Goal: Task Accomplishment & Management: Use online tool/utility

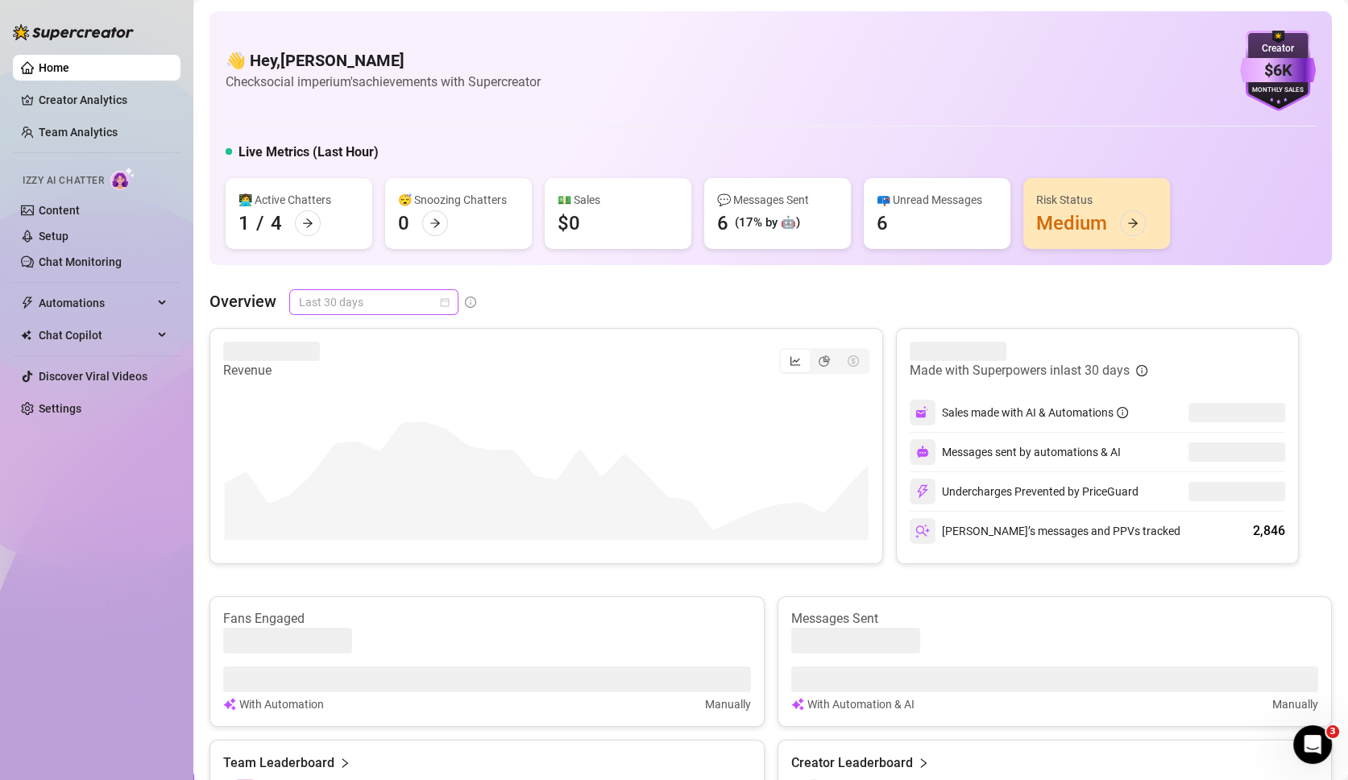
click at [383, 295] on span "Last 30 days" at bounding box center [374, 302] width 150 height 24
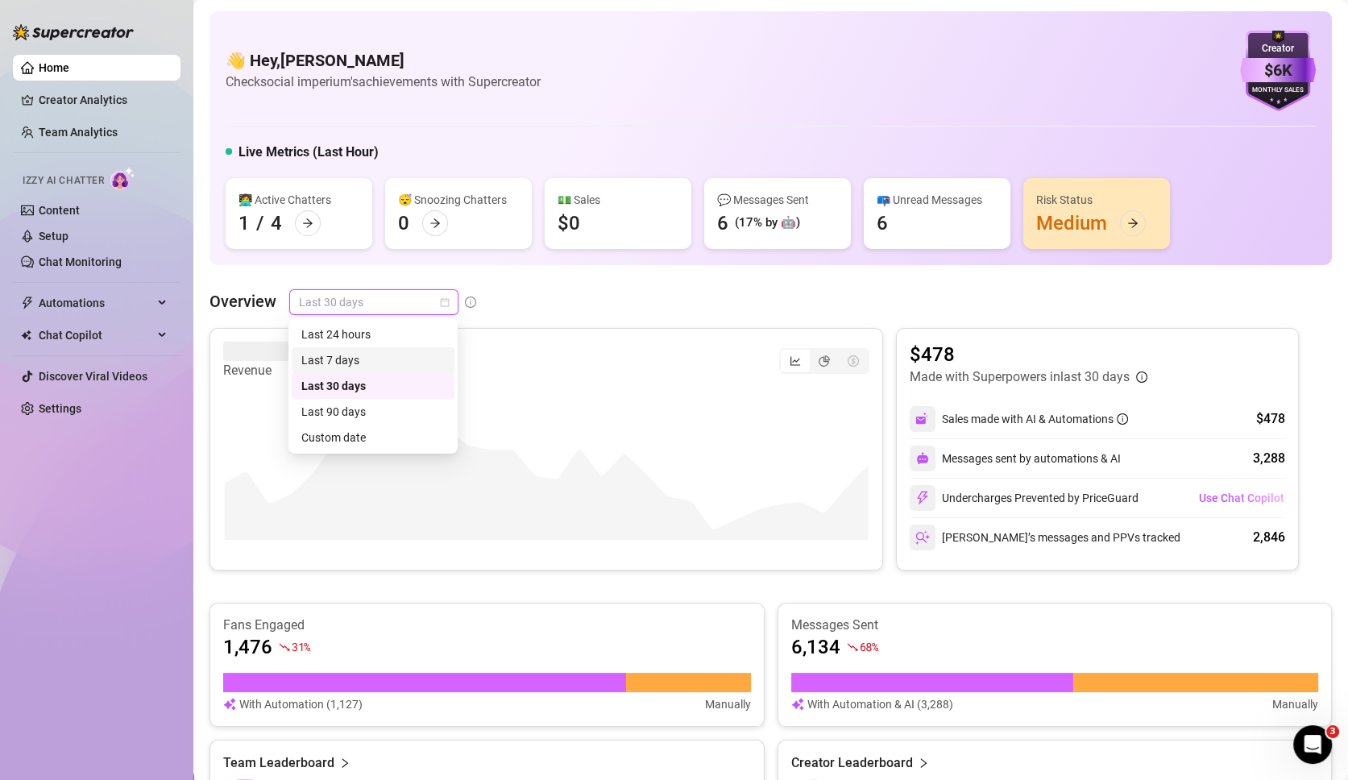
click at [369, 352] on div "Last 7 days" at bounding box center [372, 360] width 143 height 18
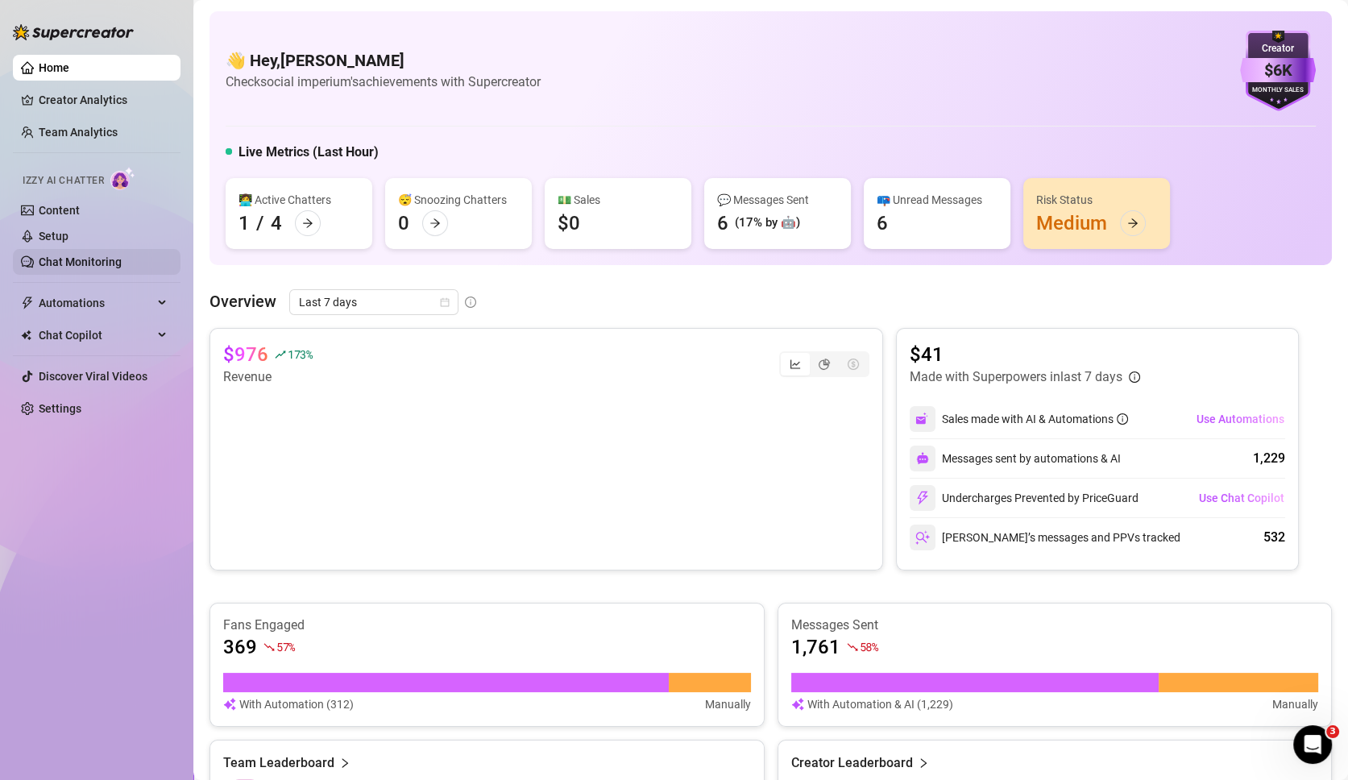
click at [93, 255] on link "Chat Monitoring" at bounding box center [80, 261] width 83 height 13
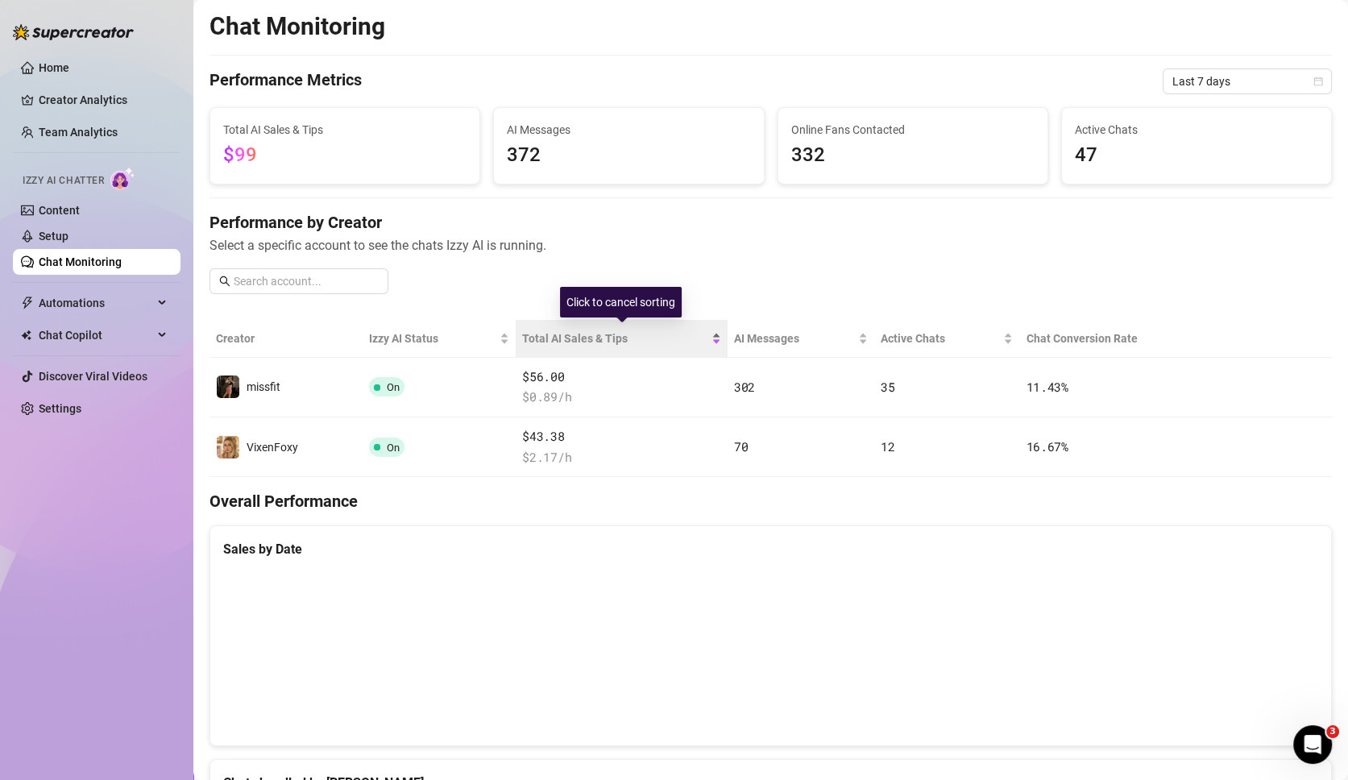
scroll to position [10, 0]
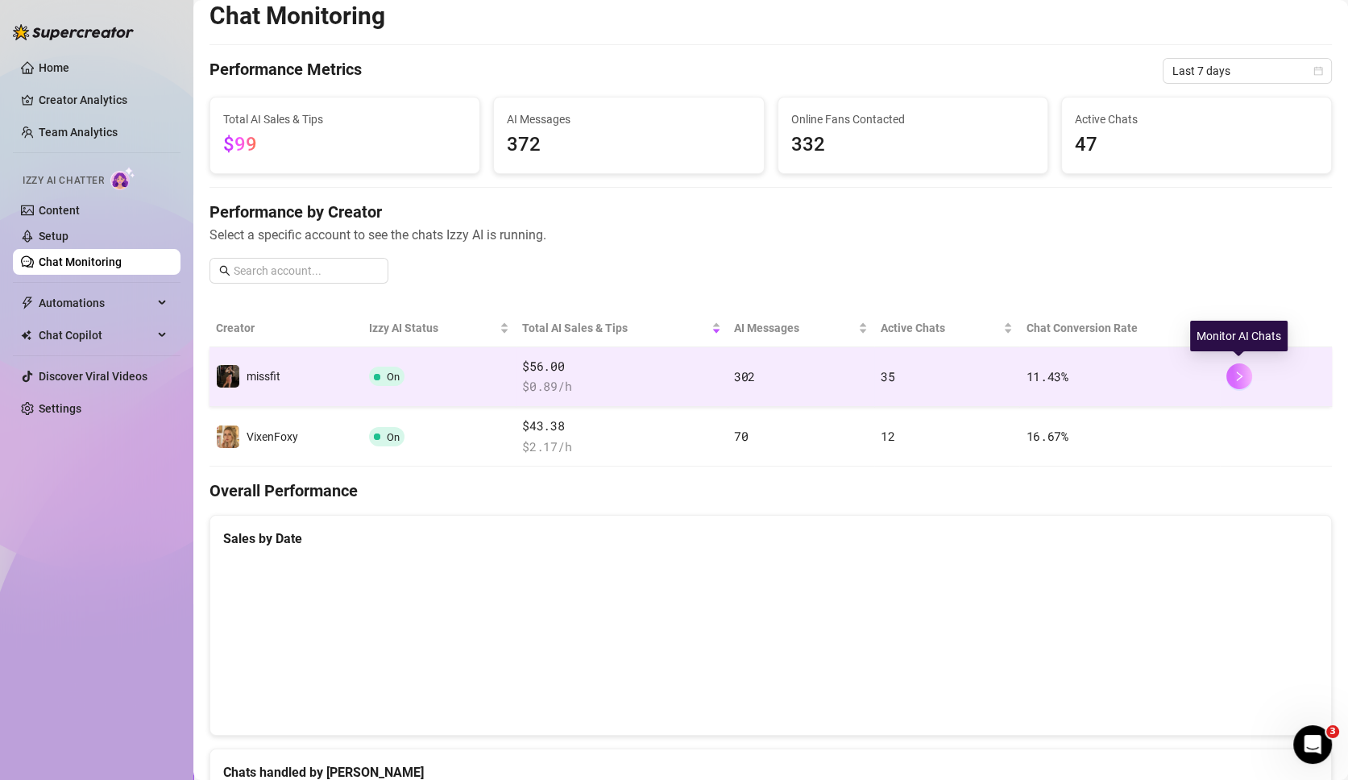
click at [1241, 375] on icon "right" at bounding box center [1239, 376] width 11 height 11
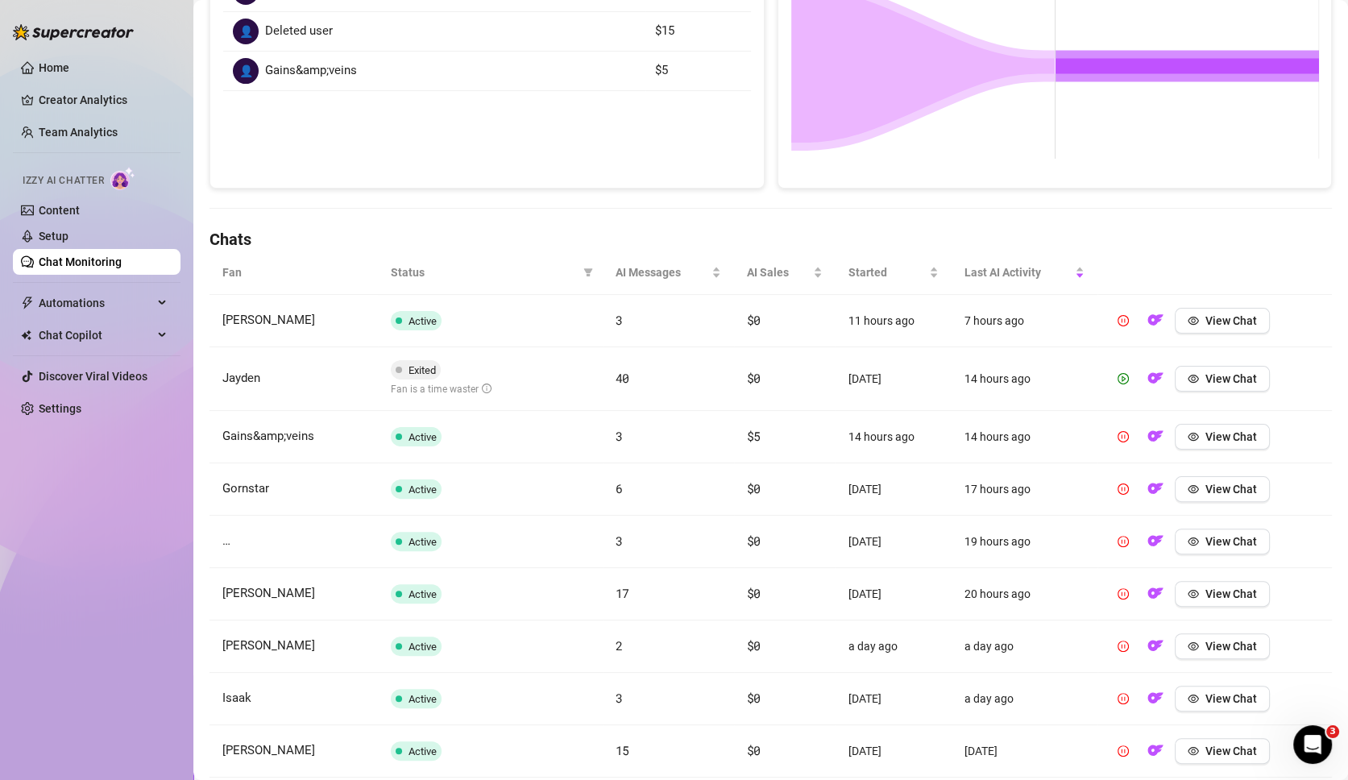
scroll to position [492, 0]
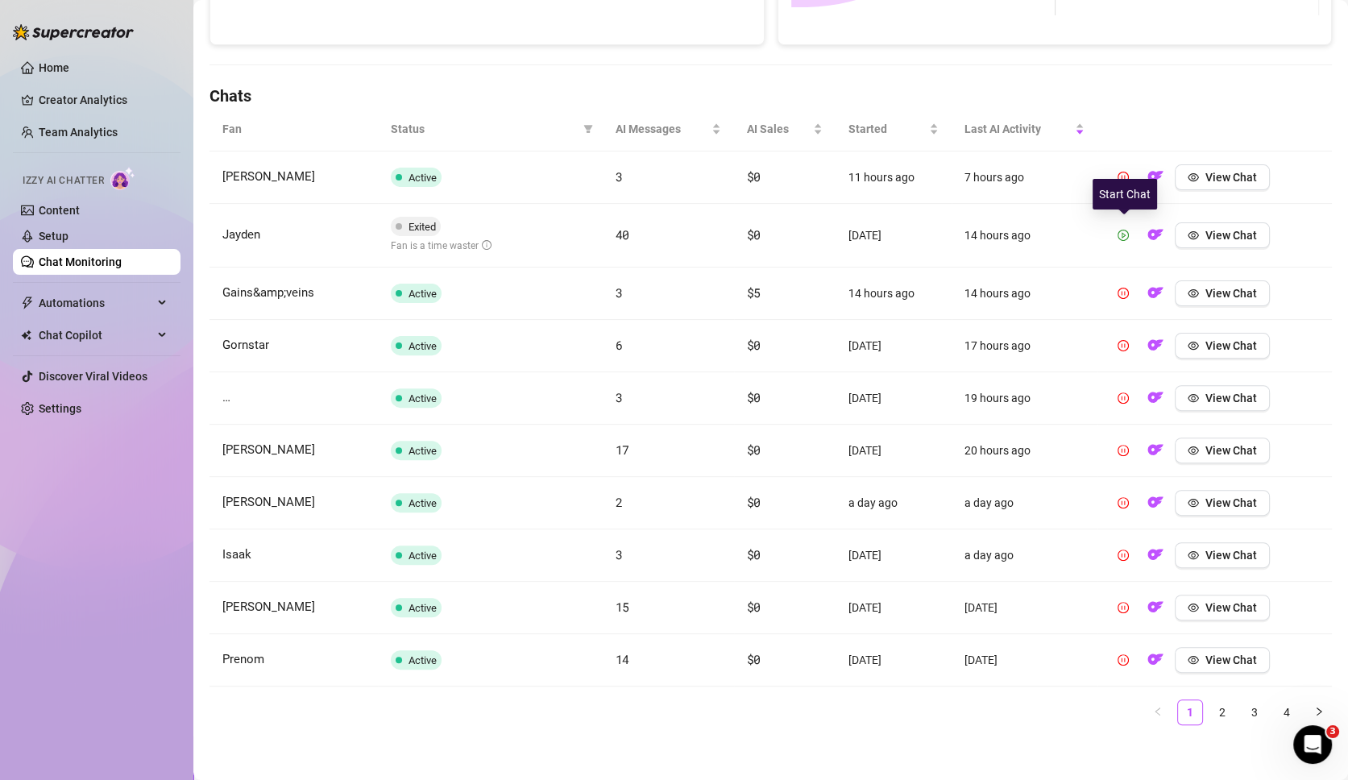
click at [1124, 230] on icon "play-circle" at bounding box center [1123, 235] width 11 height 11
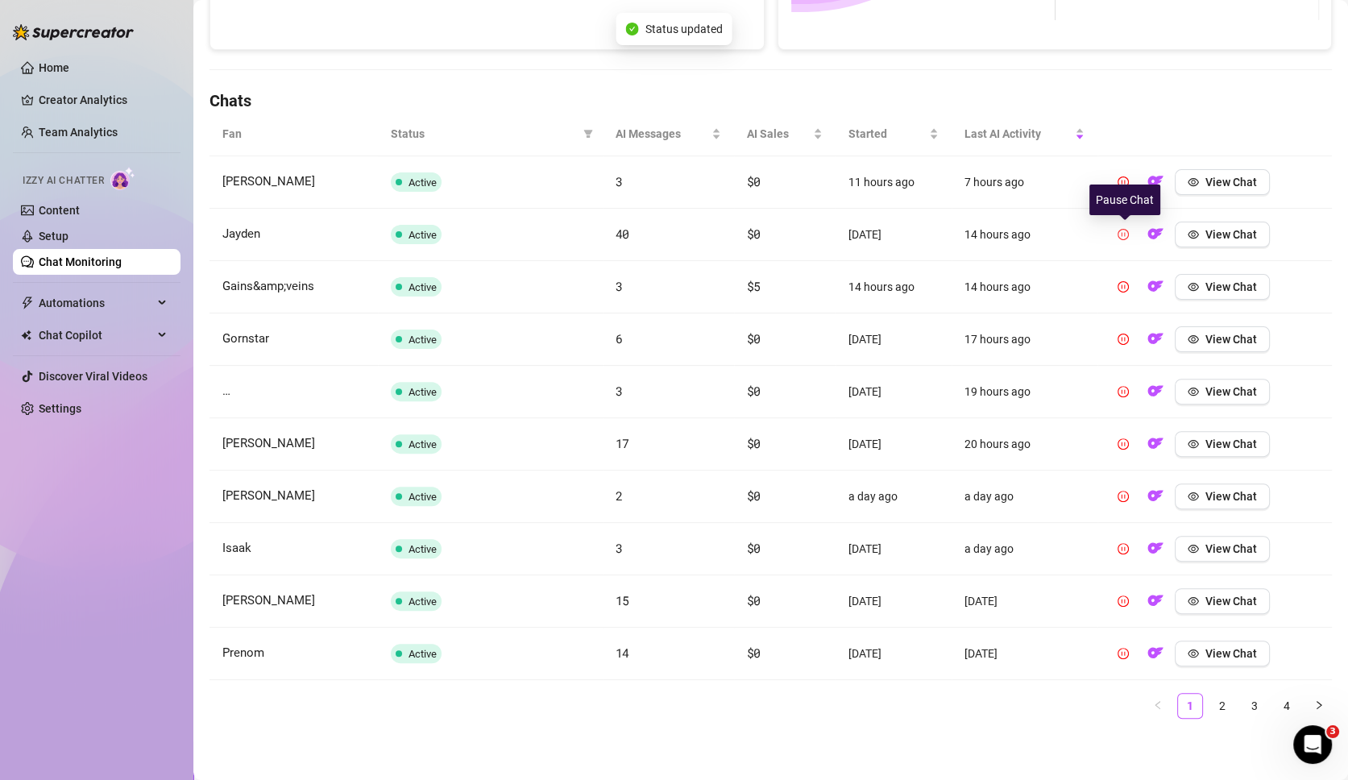
scroll to position [481, 0]
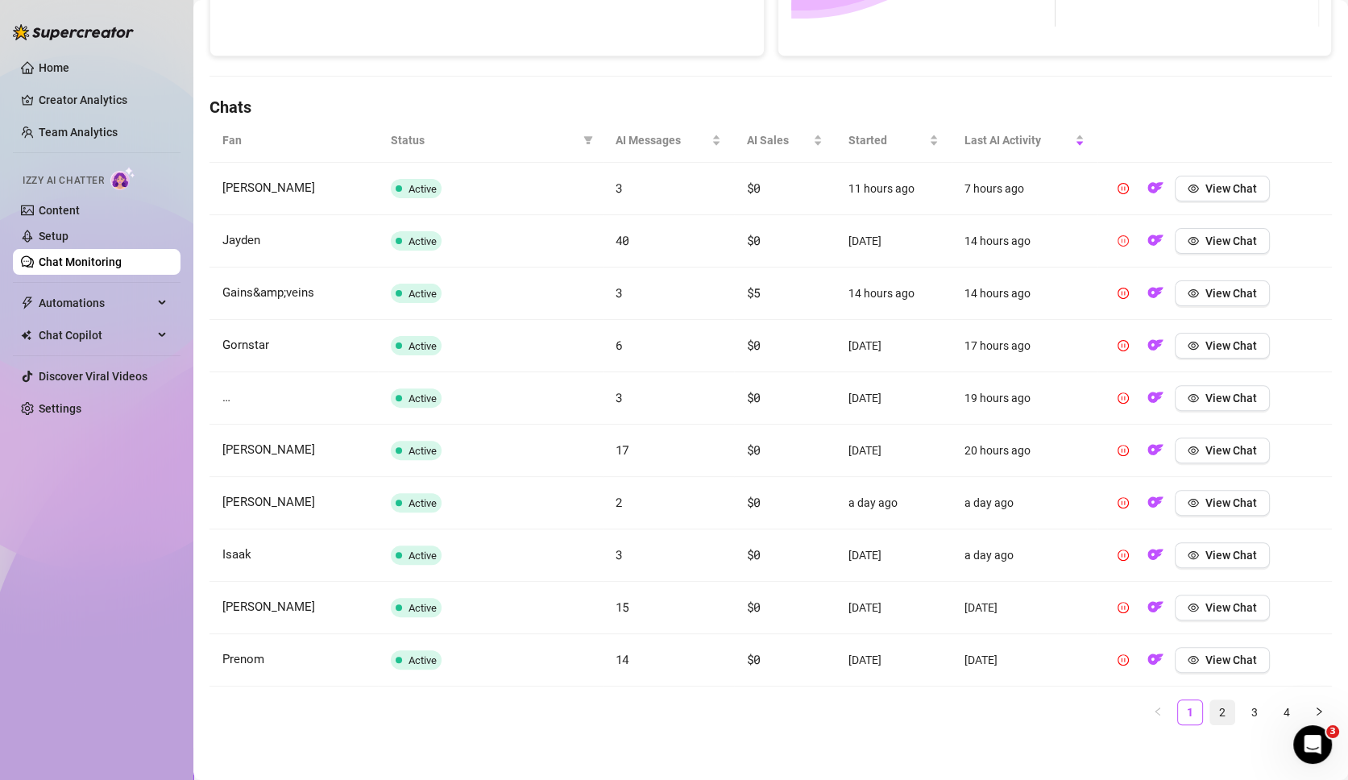
click at [1215, 700] on link "2" at bounding box center [1223, 712] width 24 height 24
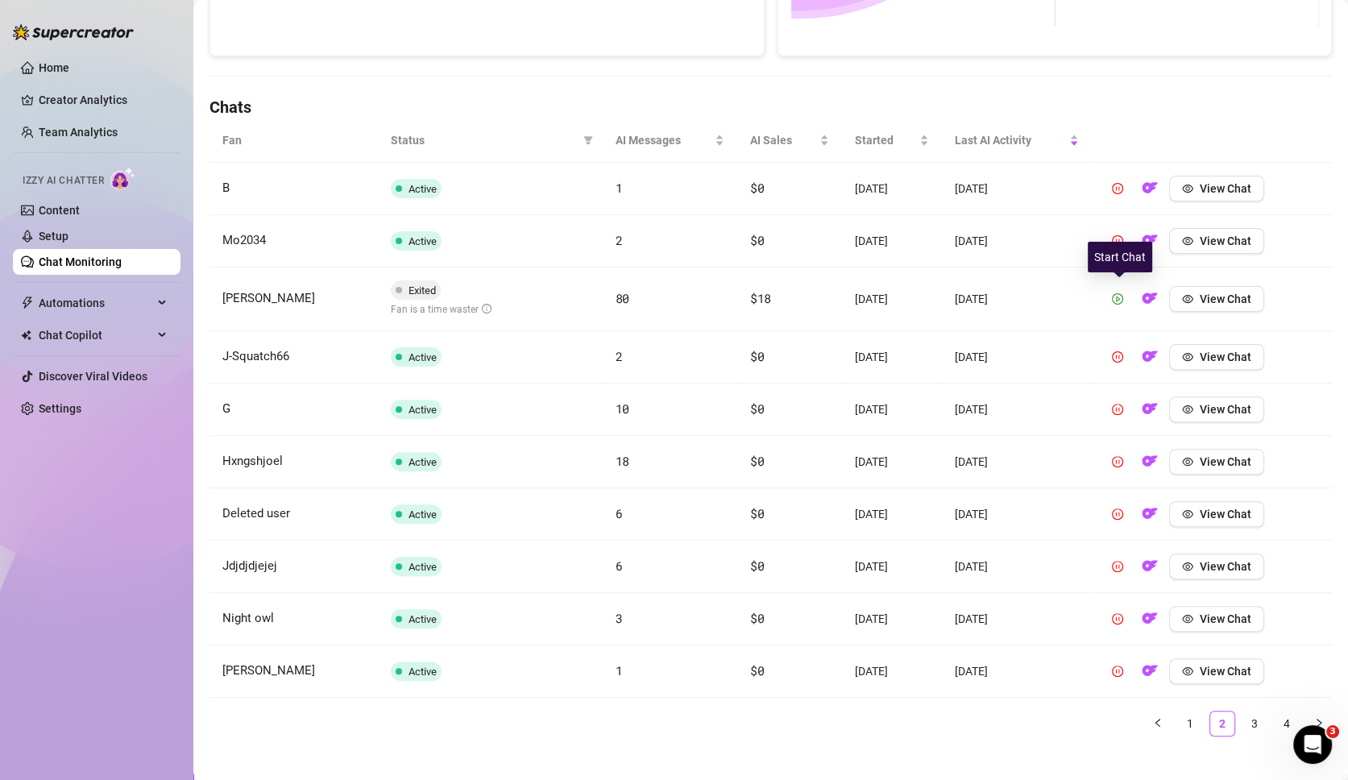
click at [1116, 298] on icon "play-circle" at bounding box center [1117, 298] width 11 height 11
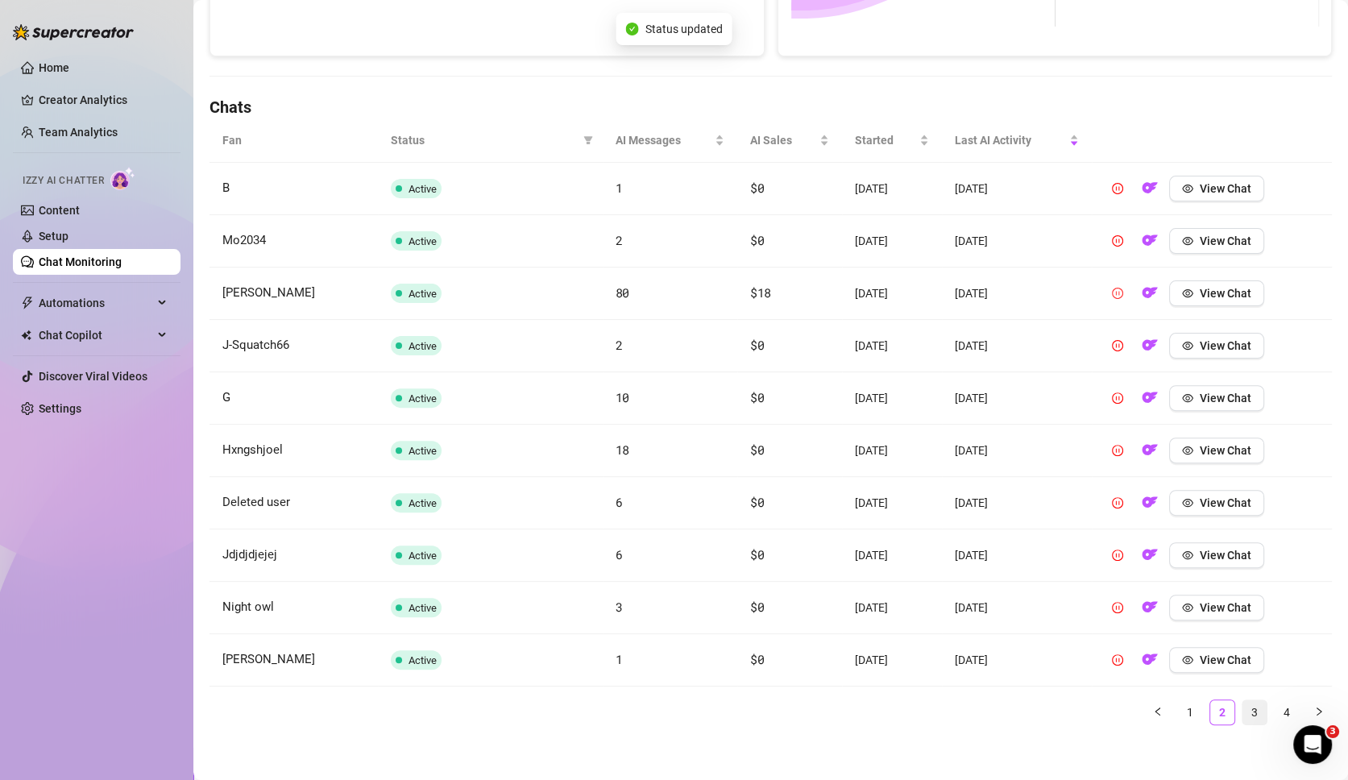
click at [1246, 705] on link "3" at bounding box center [1255, 712] width 24 height 24
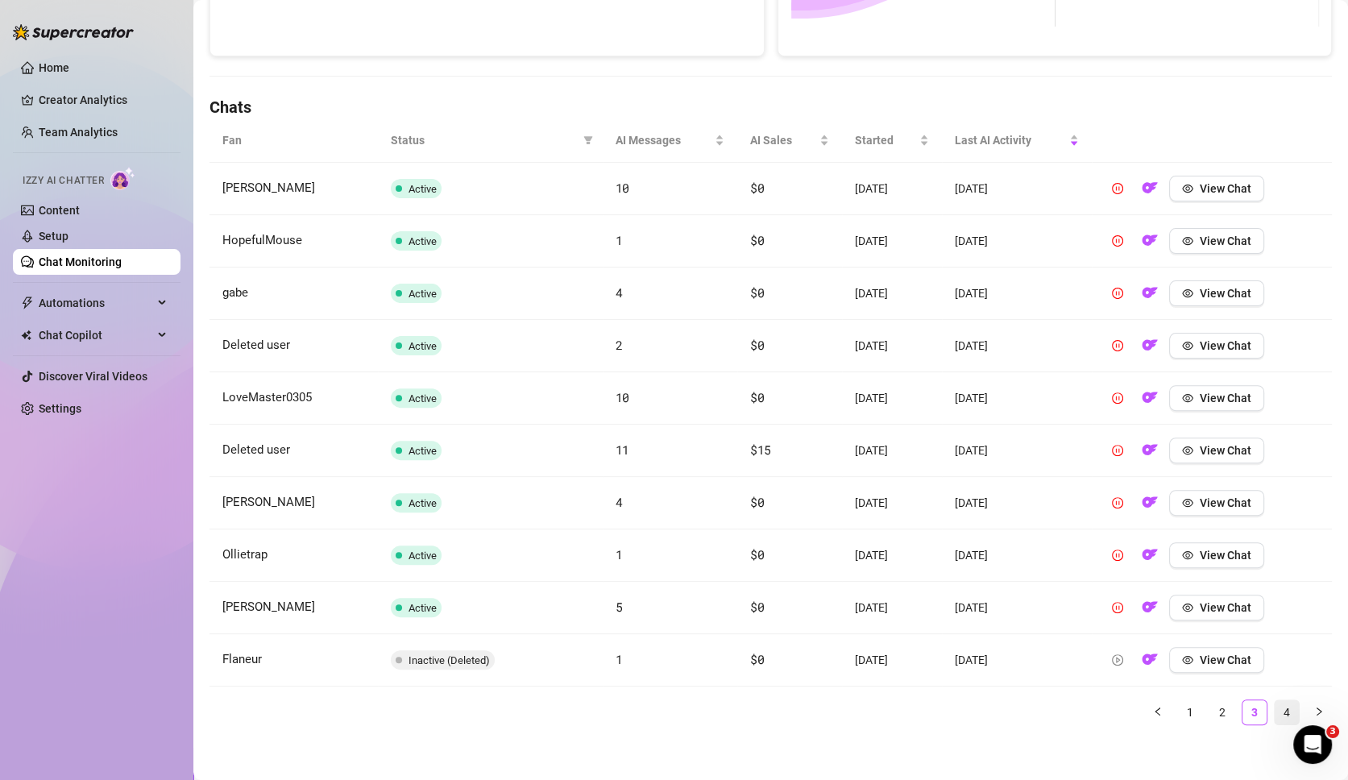
click at [1283, 713] on link "4" at bounding box center [1287, 712] width 24 height 24
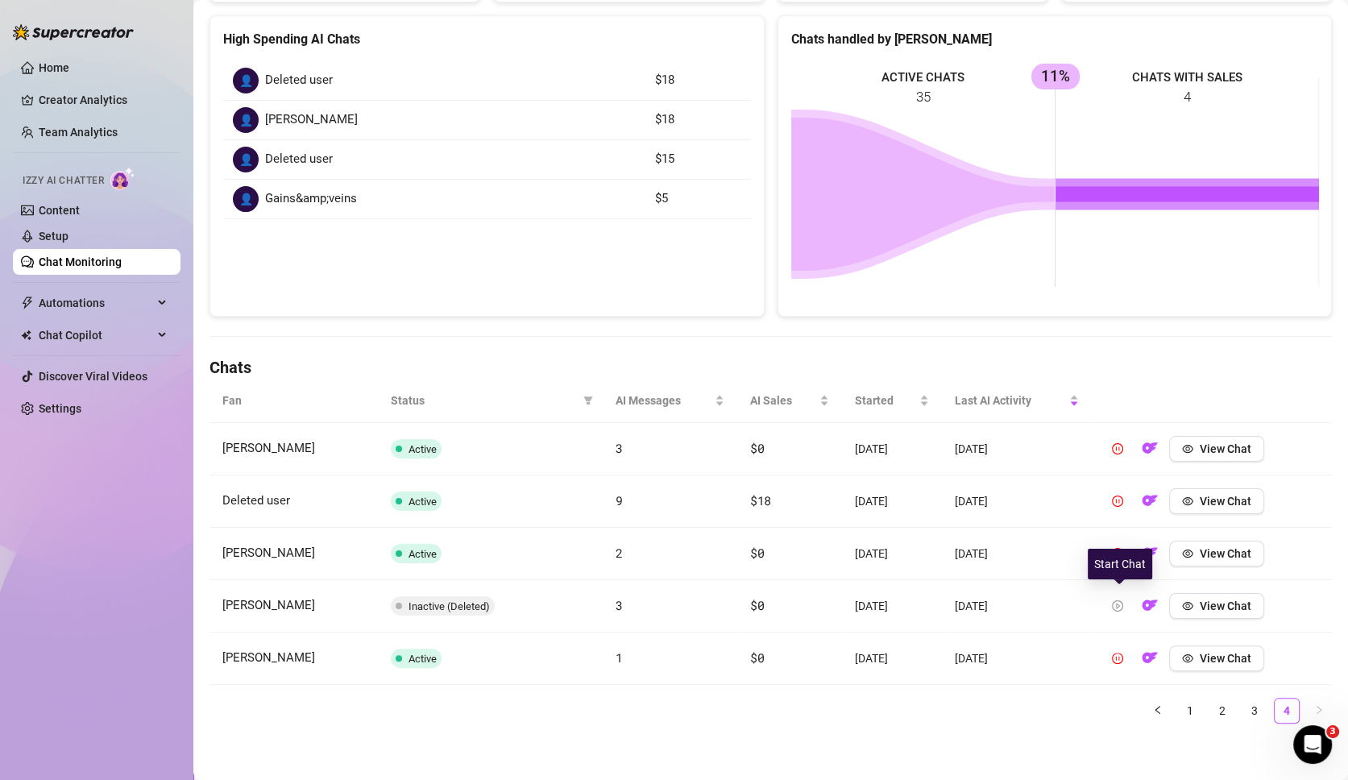
scroll to position [0, 0]
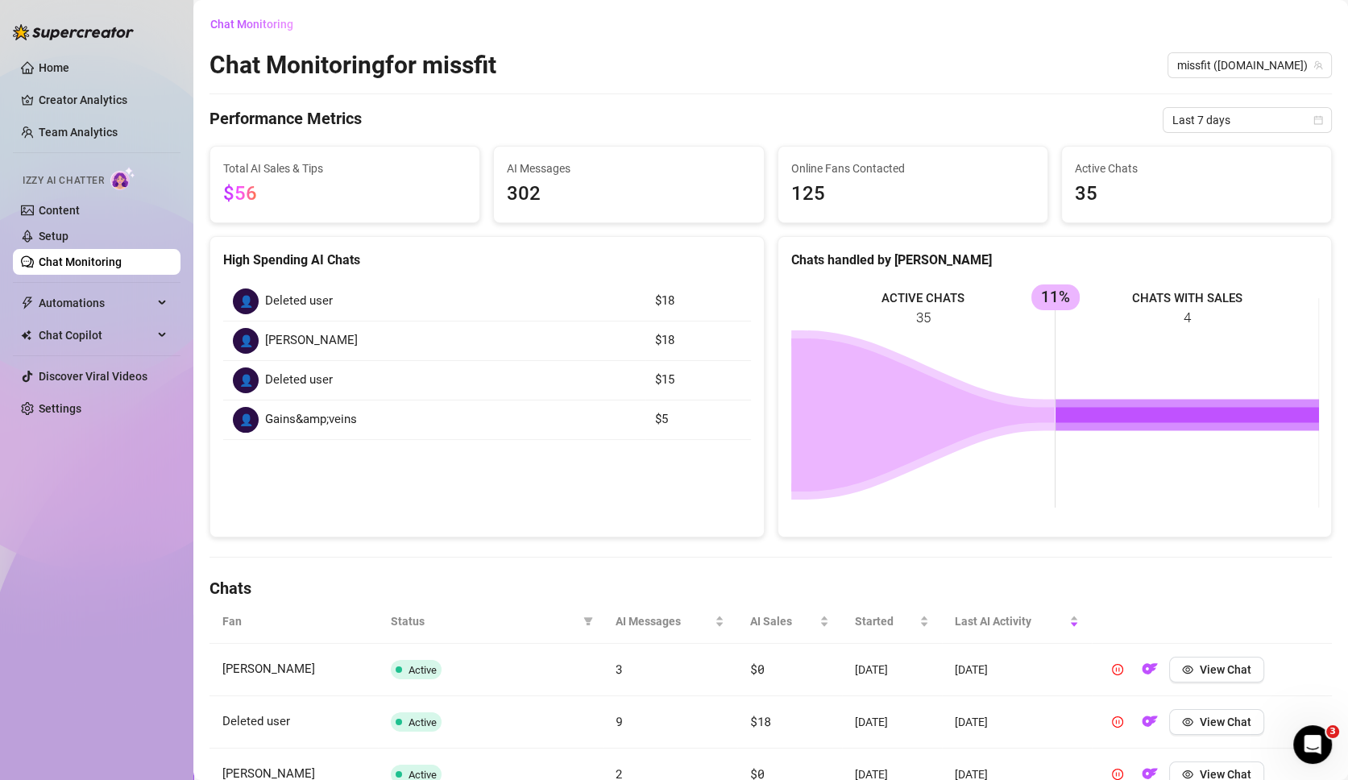
click at [1263, 49] on div "Chat Monitoring Chat Monitoring for missfit missfit (miss.fit) Performance Metr…" at bounding box center [771, 484] width 1123 height 946
click at [1260, 65] on span "missfit (miss.fit)" at bounding box center [1250, 65] width 145 height 24
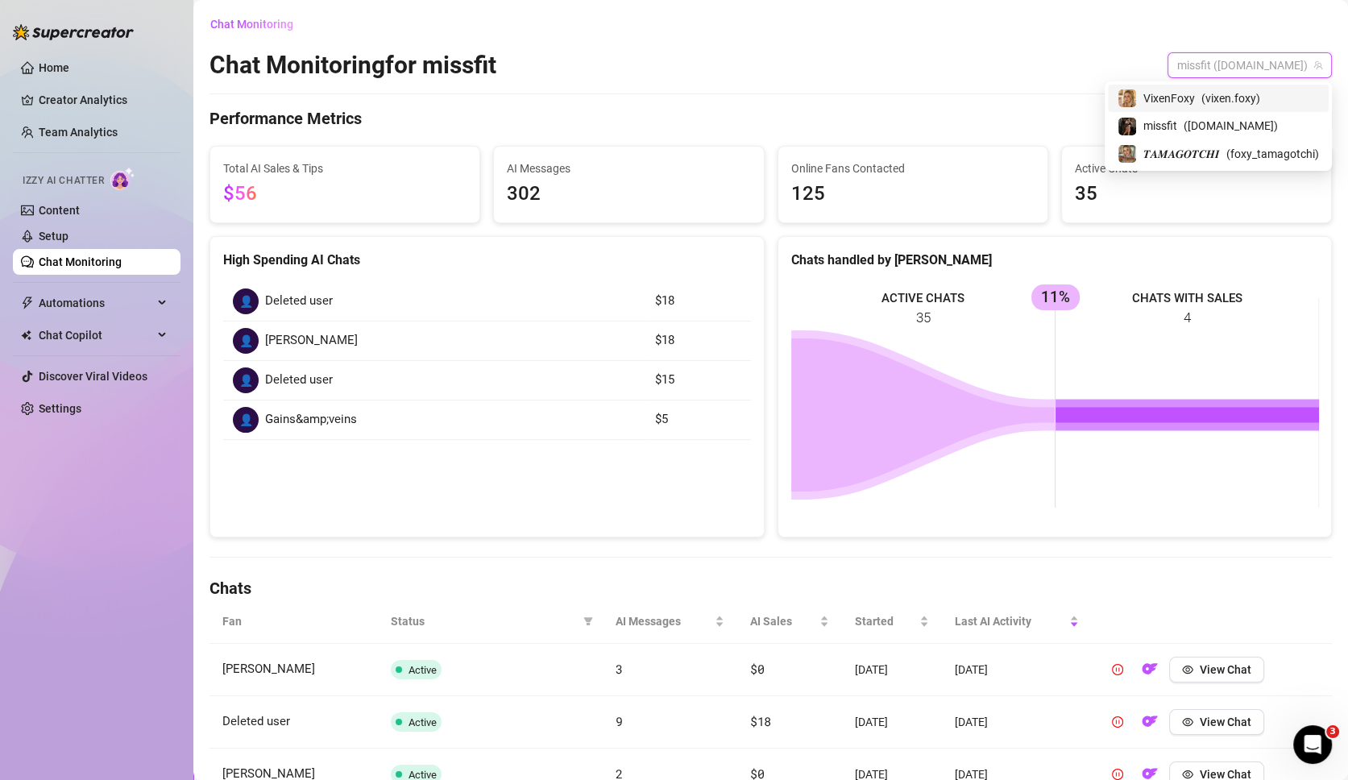
click at [1234, 98] on span "( vixen.foxy )" at bounding box center [1231, 98] width 59 height 18
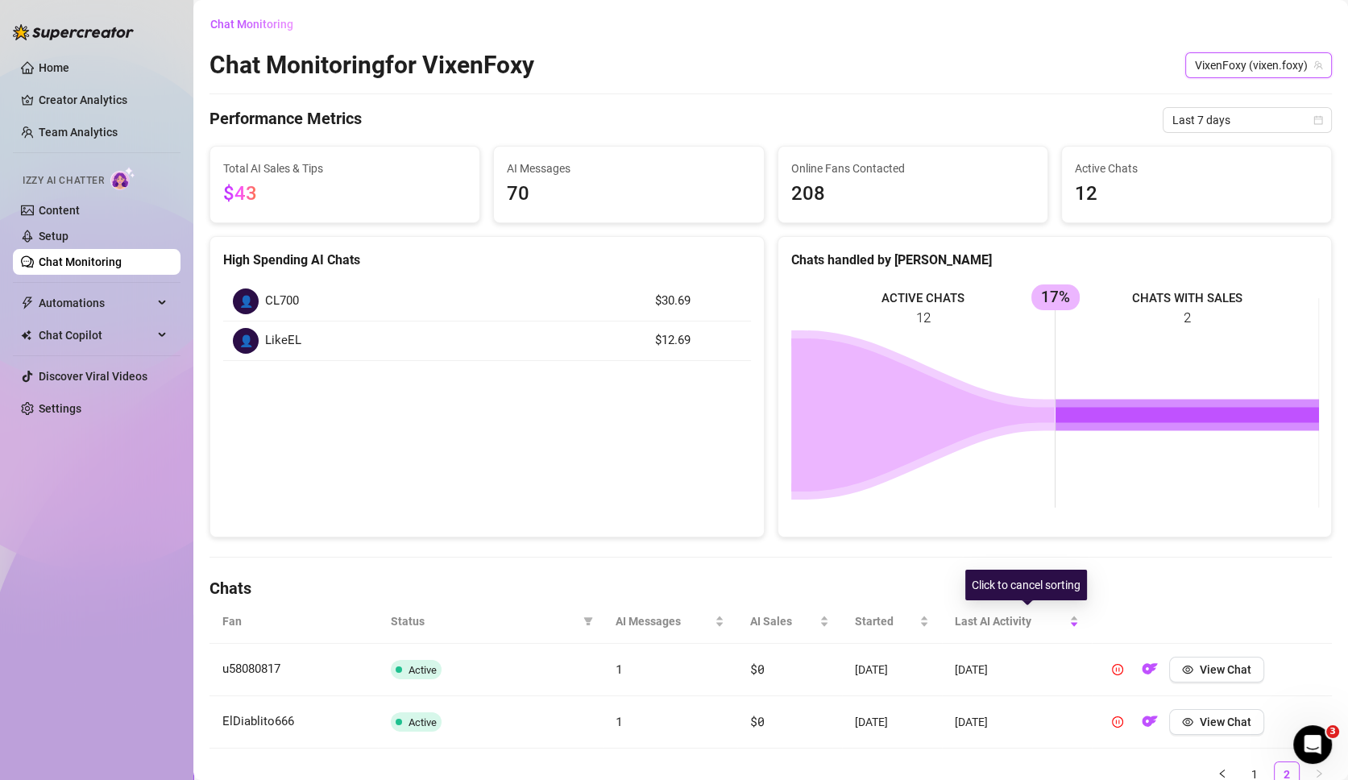
scroll to position [64, 0]
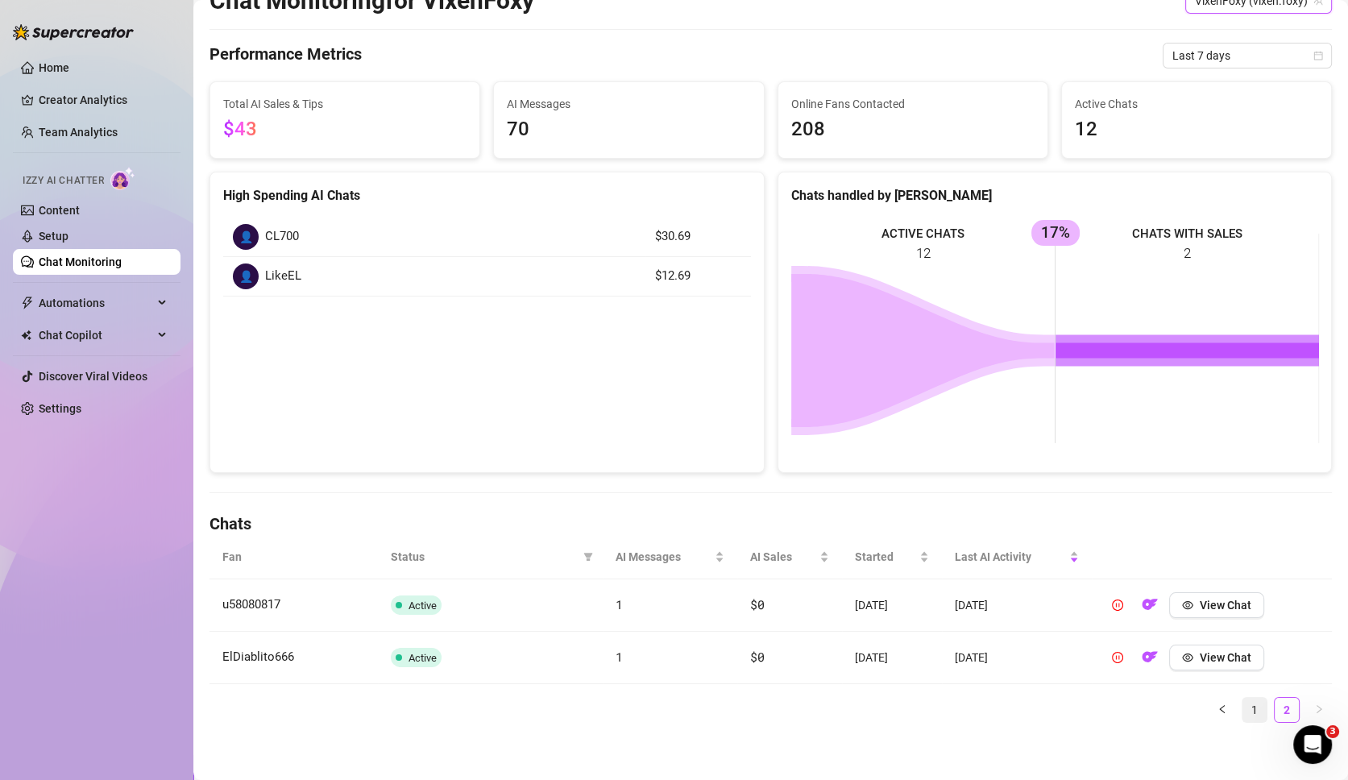
click at [1259, 698] on link "1" at bounding box center [1255, 710] width 24 height 24
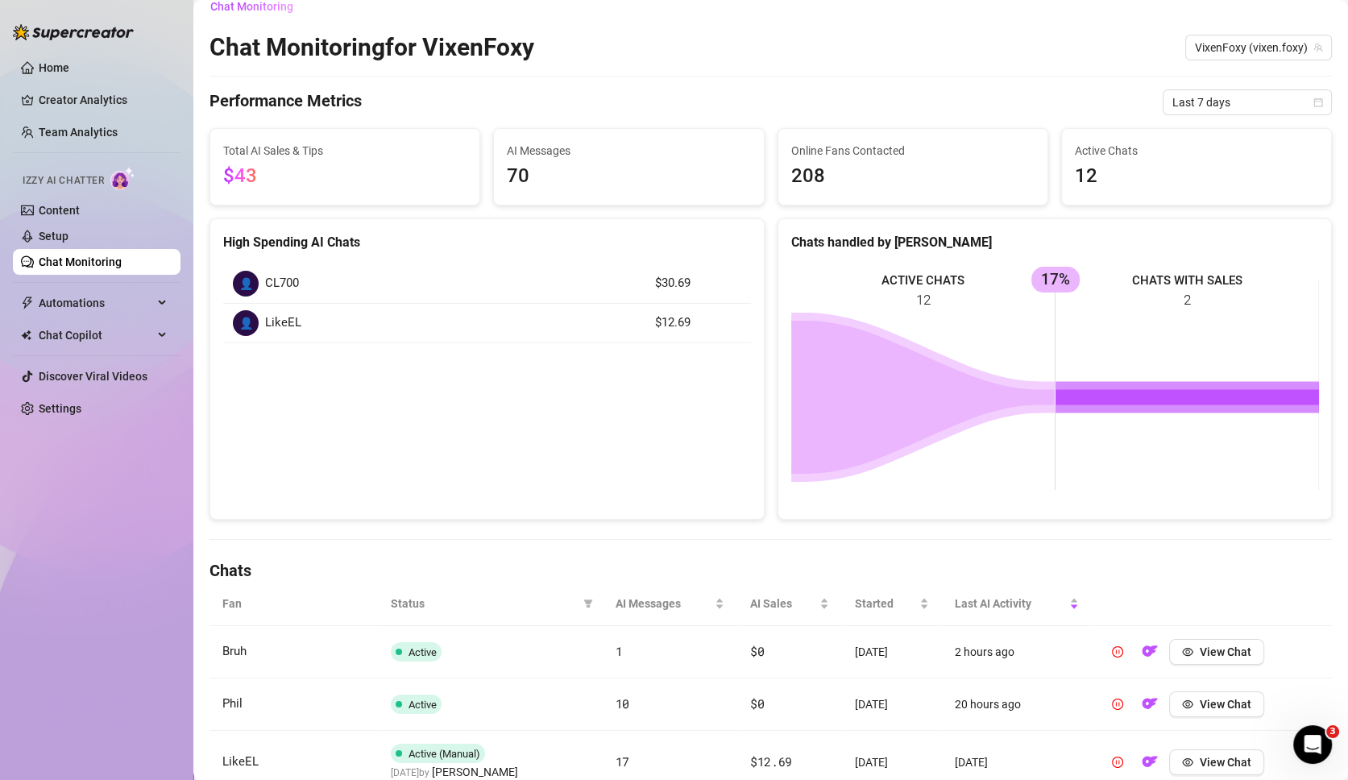
scroll to position [0, 0]
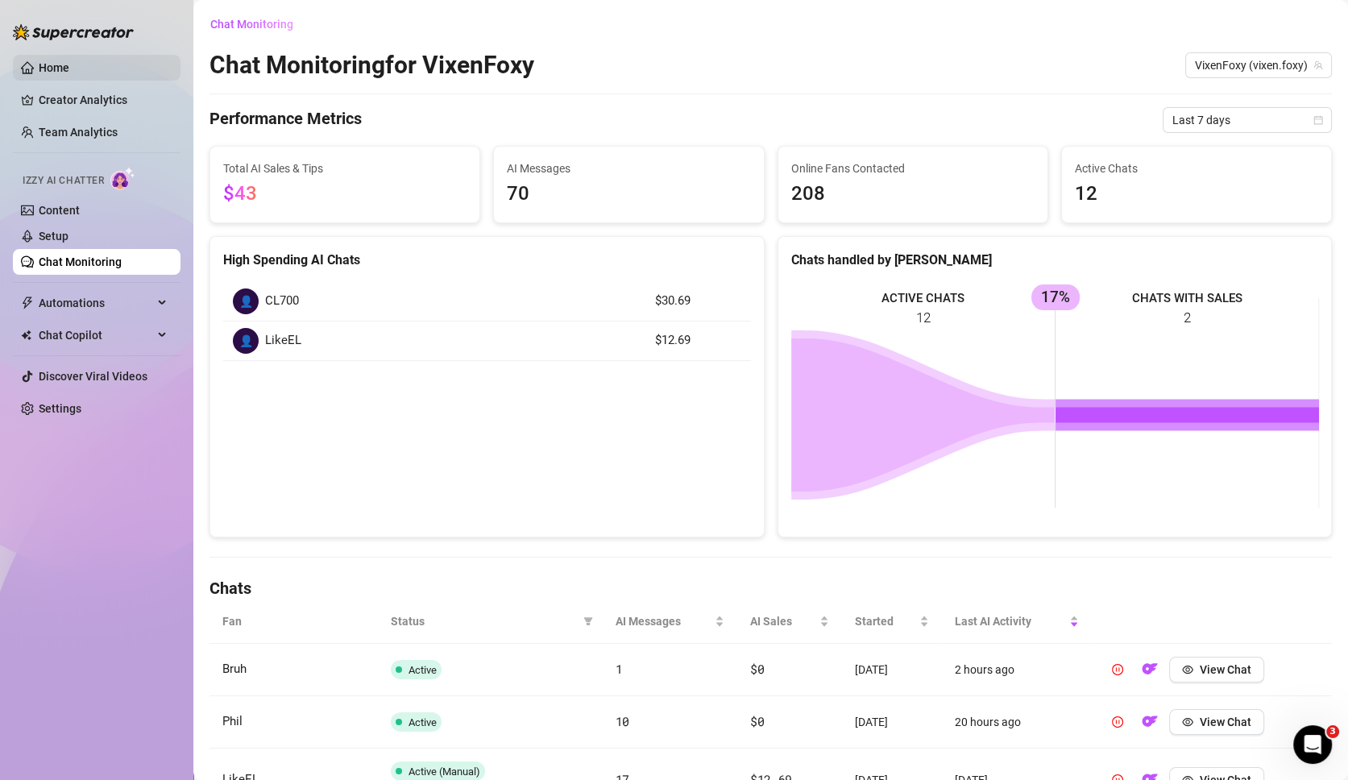
click at [69, 66] on link "Home" at bounding box center [54, 67] width 31 height 13
